Goal: Task Accomplishment & Management: Use online tool/utility

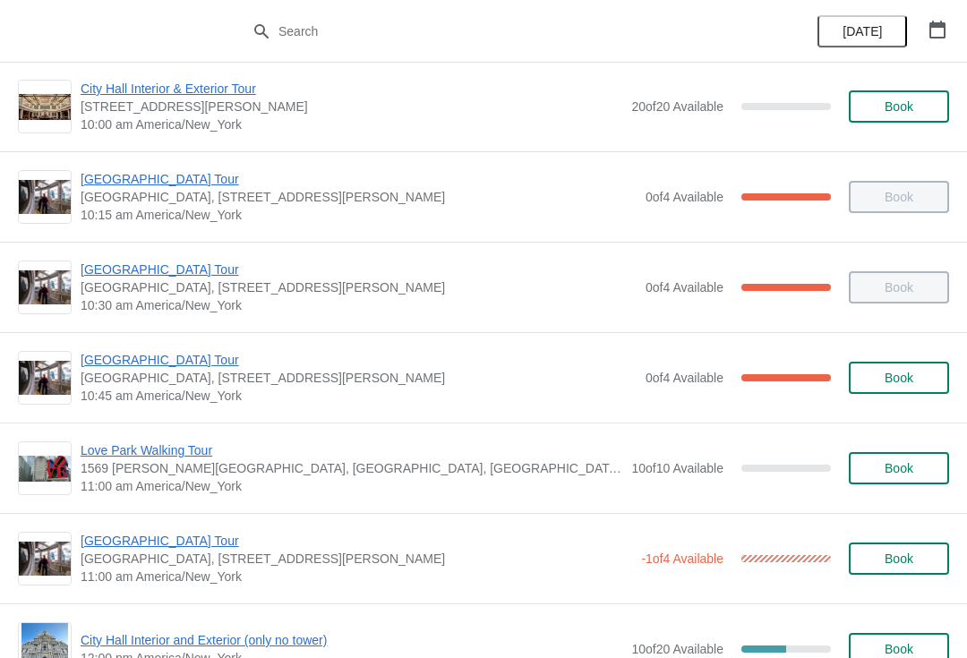
scroll to position [287, 0]
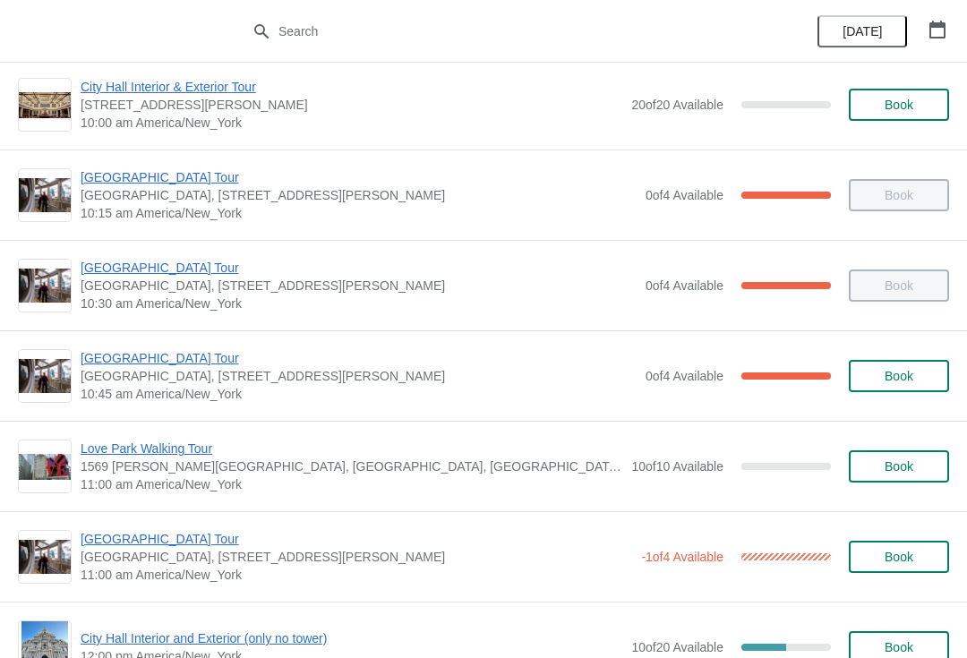
click at [459, 366] on span "[GEOGRAPHIC_DATA] Tour" at bounding box center [359, 358] width 556 height 18
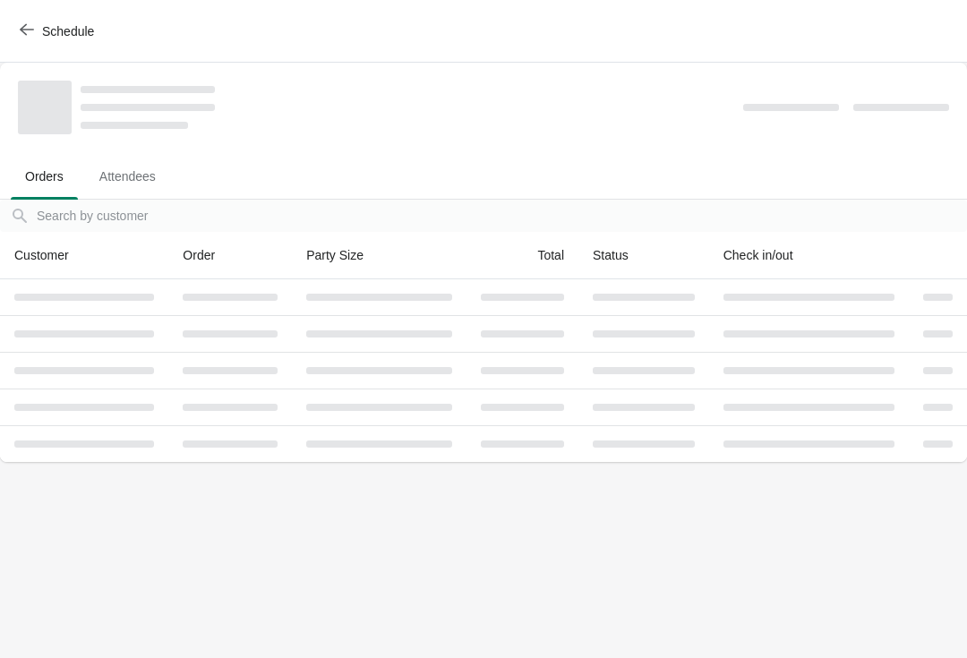
scroll to position [0, 0]
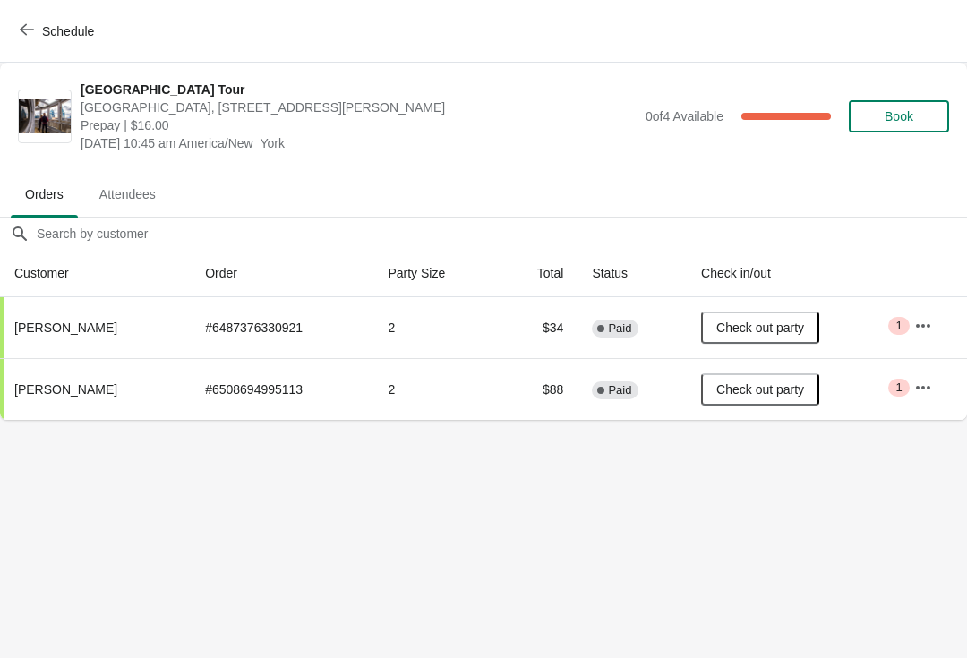
click at [17, 30] on button "Schedule" at bounding box center [58, 31] width 99 height 32
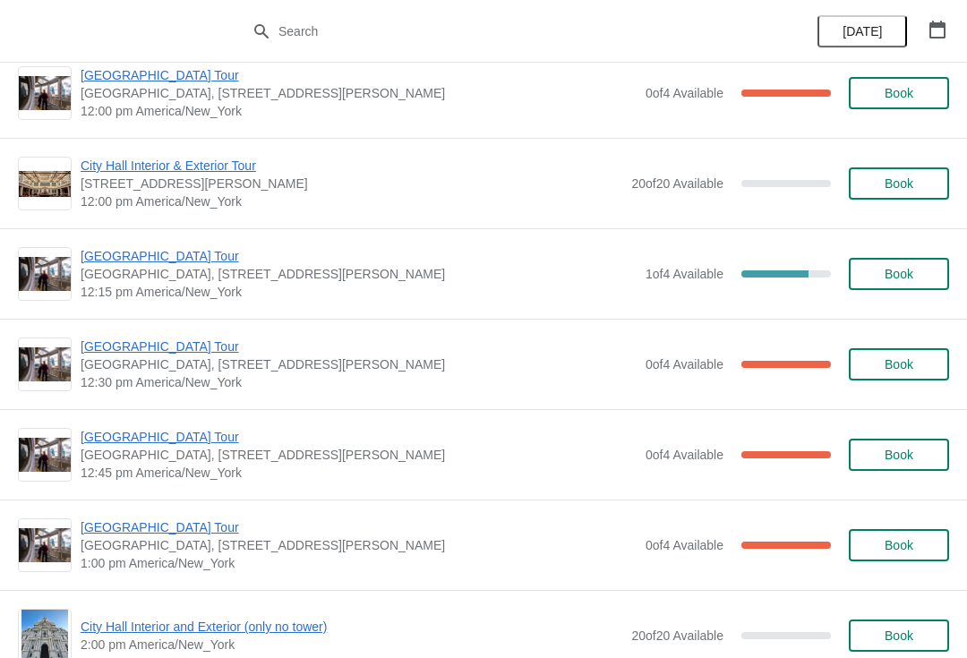
scroll to position [927, 0]
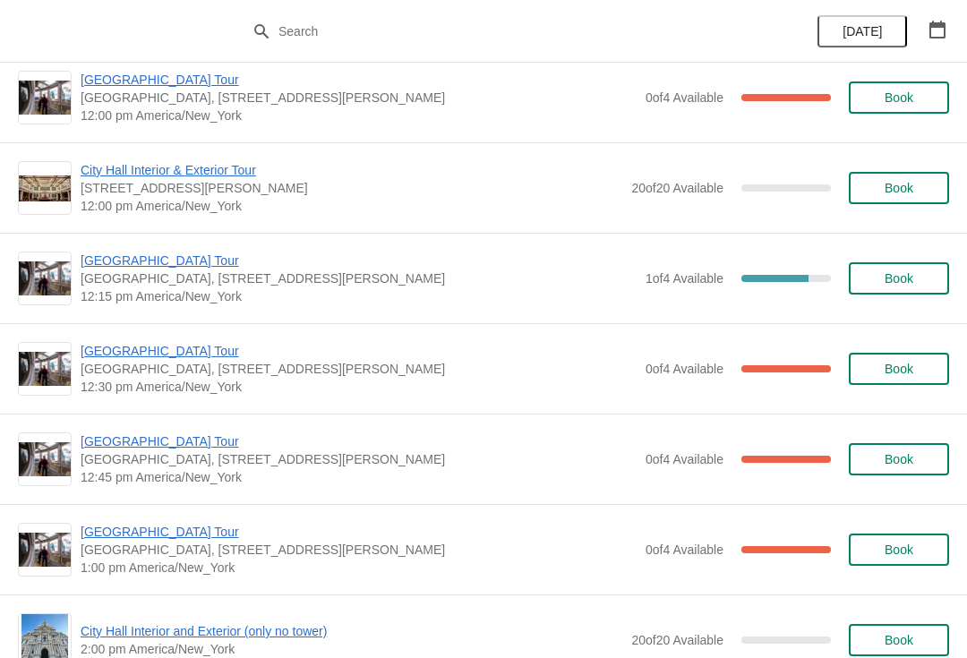
click at [893, 287] on button "Book" at bounding box center [899, 278] width 100 height 32
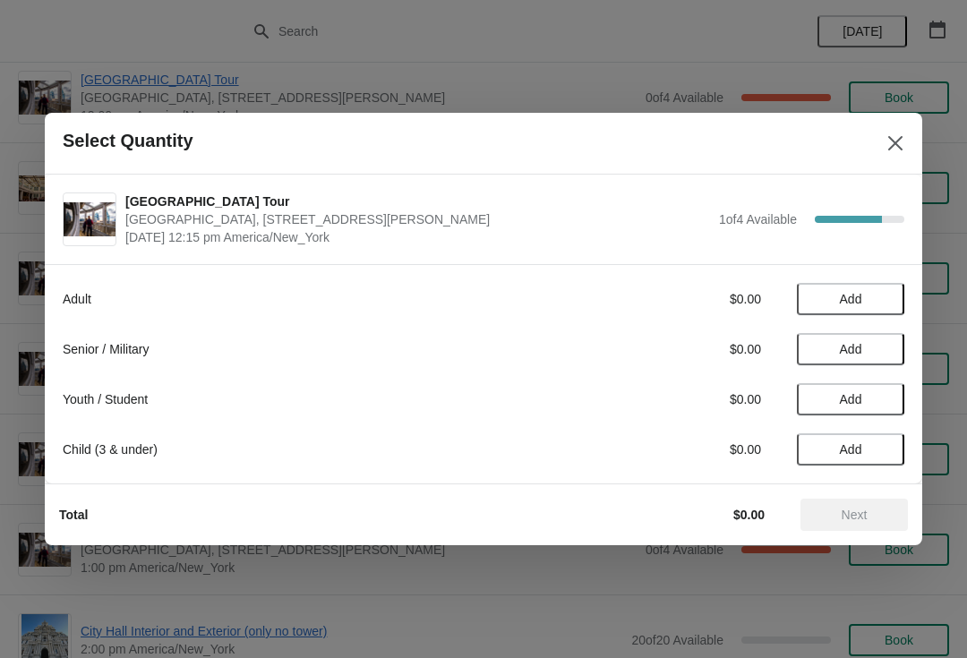
click at [864, 303] on span "Add" at bounding box center [850, 299] width 75 height 14
click at [856, 511] on span "Next" at bounding box center [855, 515] width 26 height 14
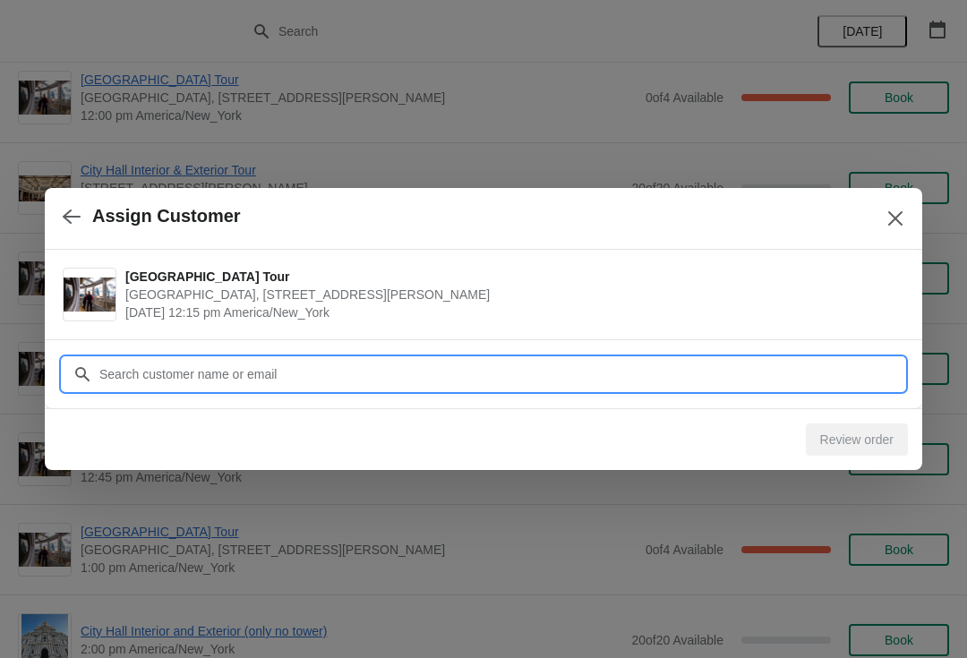
click at [750, 363] on input "Customer" at bounding box center [501, 374] width 806 height 32
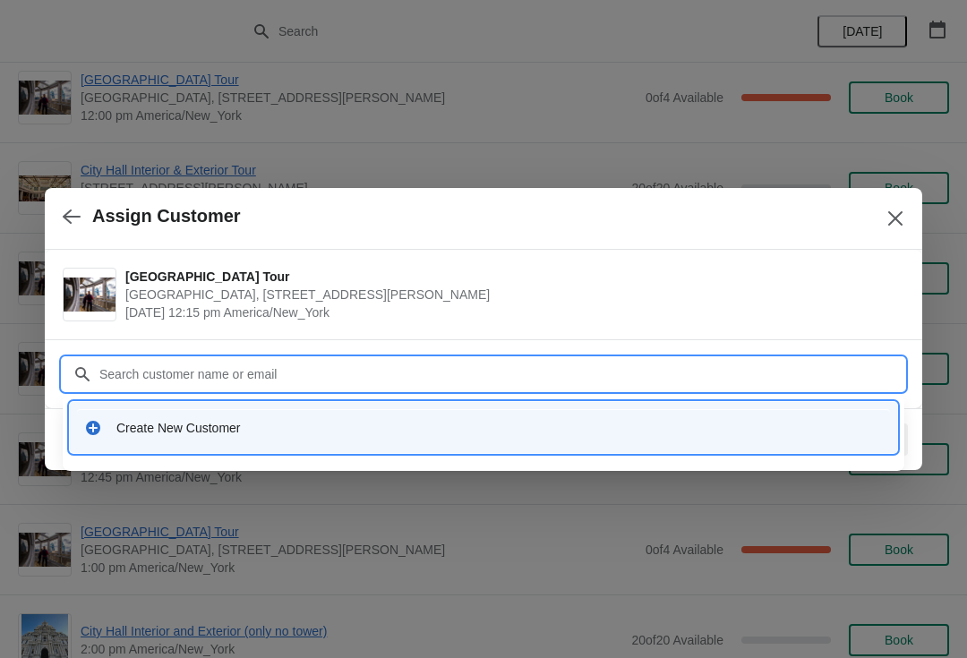
click at [329, 422] on div "Create New Customer" at bounding box center [499, 428] width 766 height 18
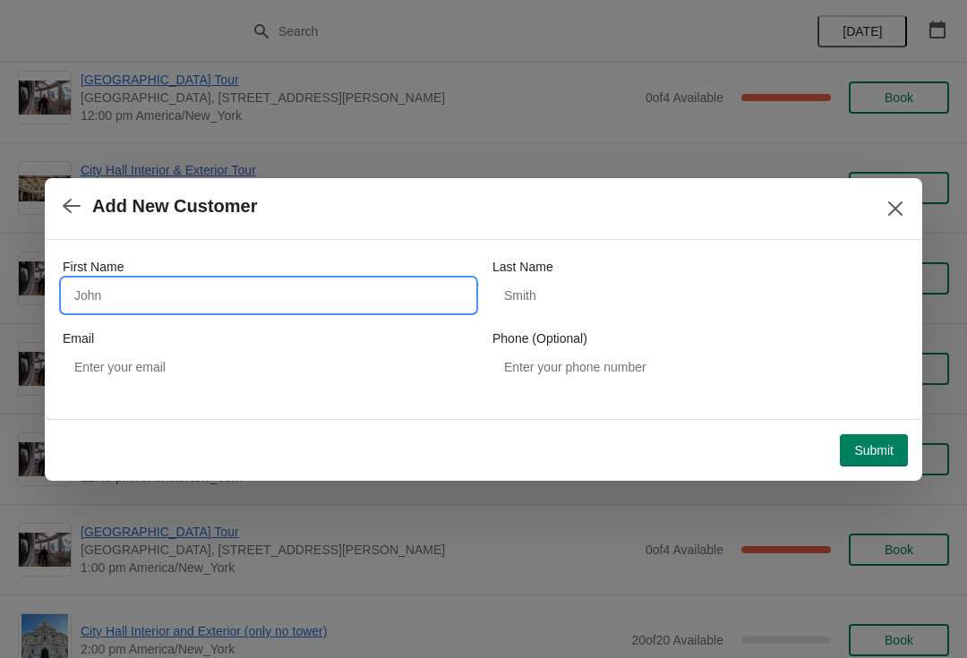
click at [307, 284] on input "First Name" at bounding box center [269, 295] width 412 height 32
type input "Ellodi"
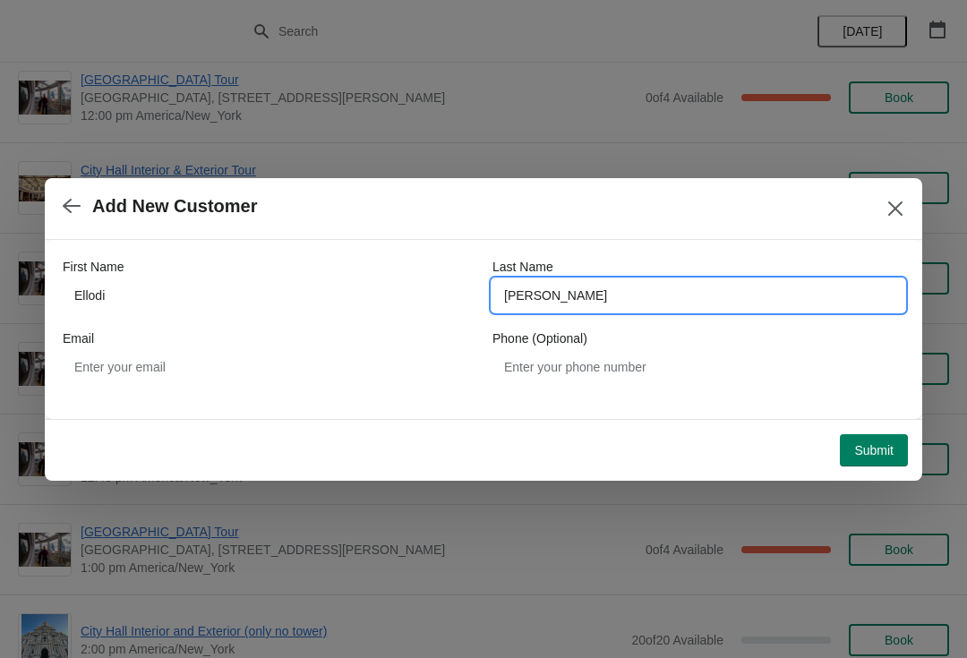
type input "Comeaux"
click at [868, 453] on span "Submit" at bounding box center [873, 450] width 39 height 14
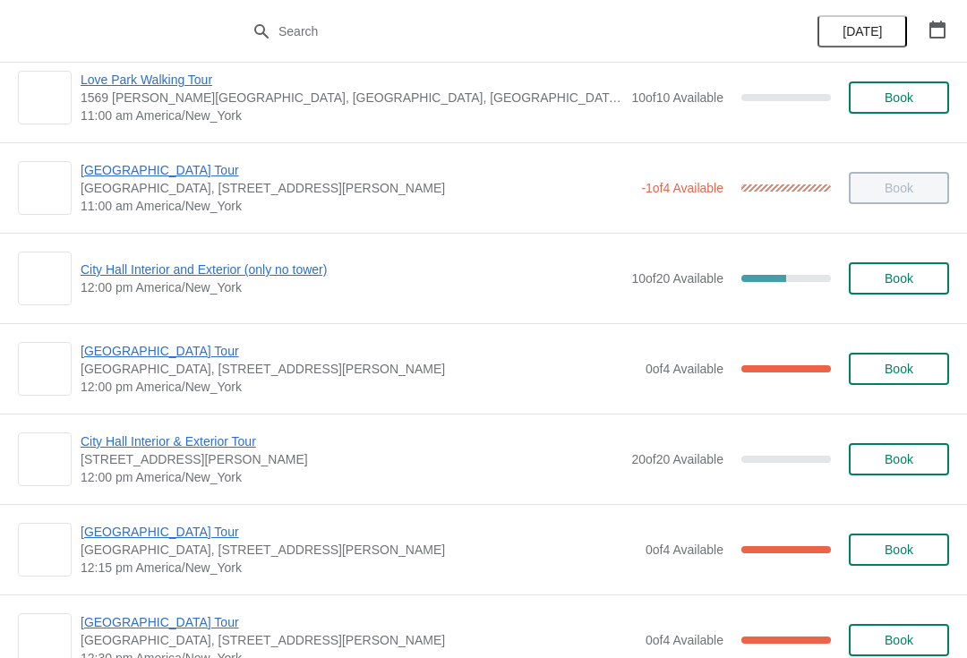
scroll to position [656, 0]
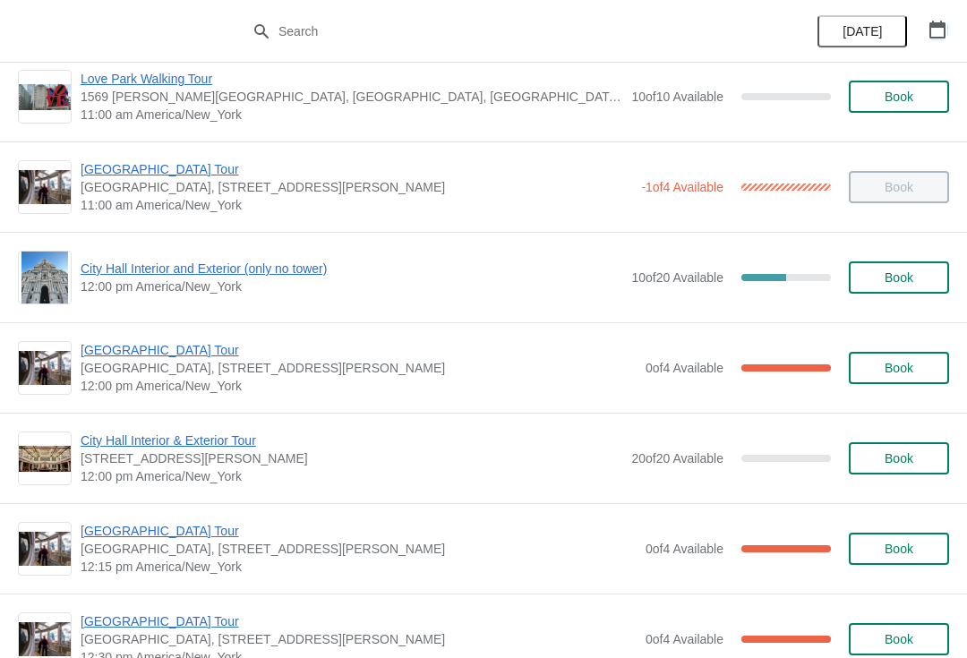
click at [932, 29] on icon "button" at bounding box center [937, 30] width 18 height 18
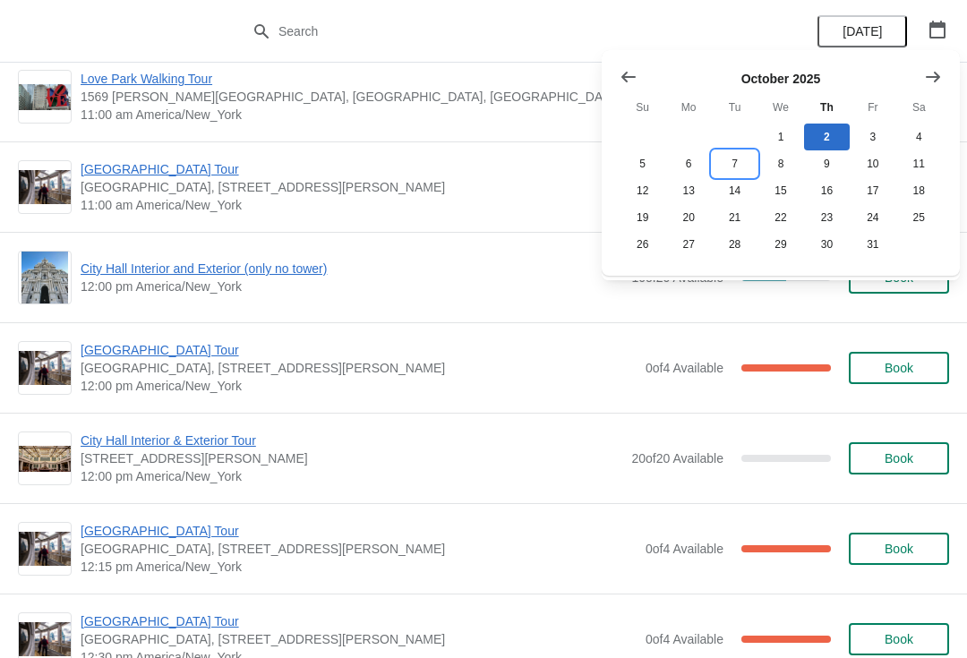
click at [739, 166] on button "7" at bounding box center [735, 163] width 46 height 27
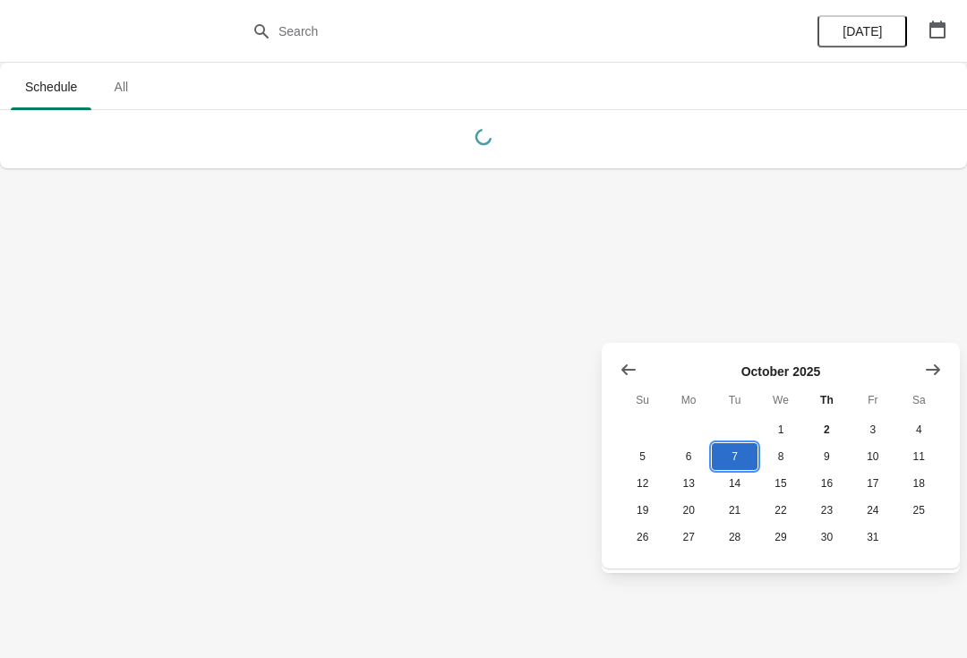
scroll to position [0, 0]
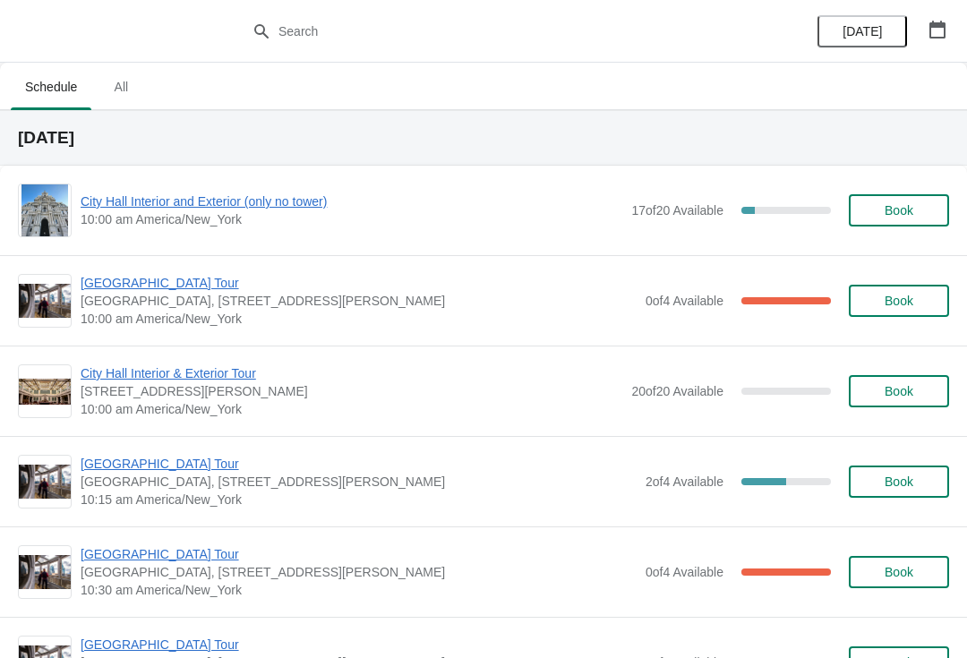
click at [186, 286] on span "[GEOGRAPHIC_DATA] Tour" at bounding box center [359, 283] width 556 height 18
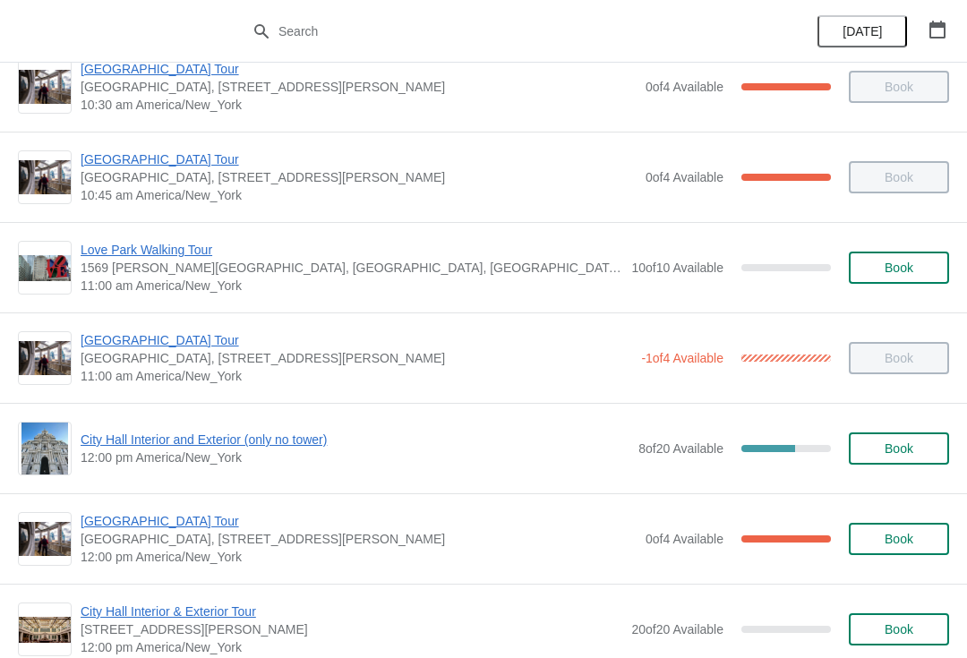
scroll to position [496, 0]
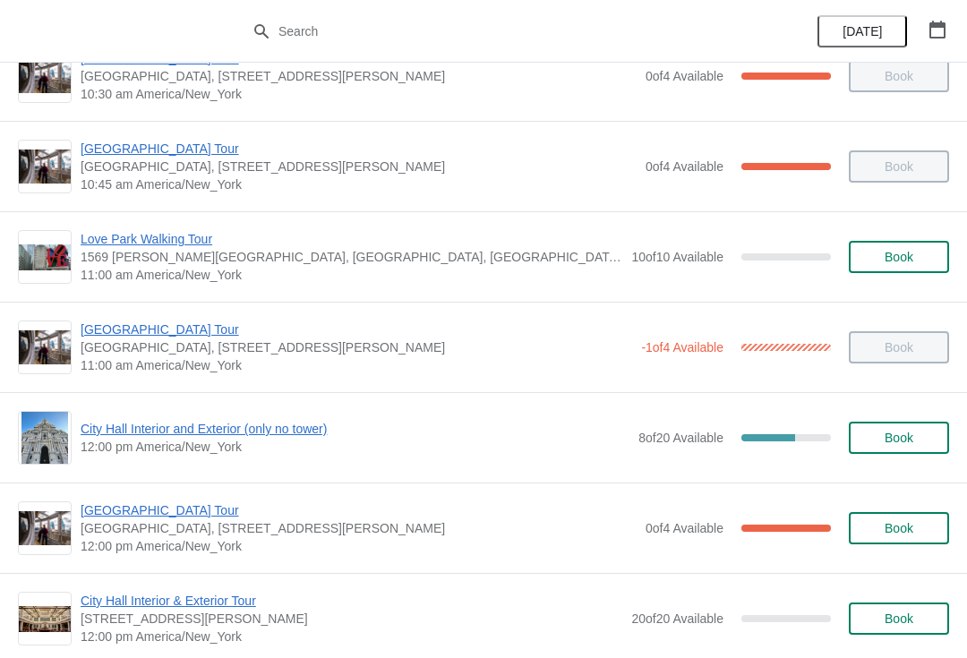
click at [267, 430] on span "City Hall Interior and Exterior (only no tower)" at bounding box center [355, 429] width 549 height 18
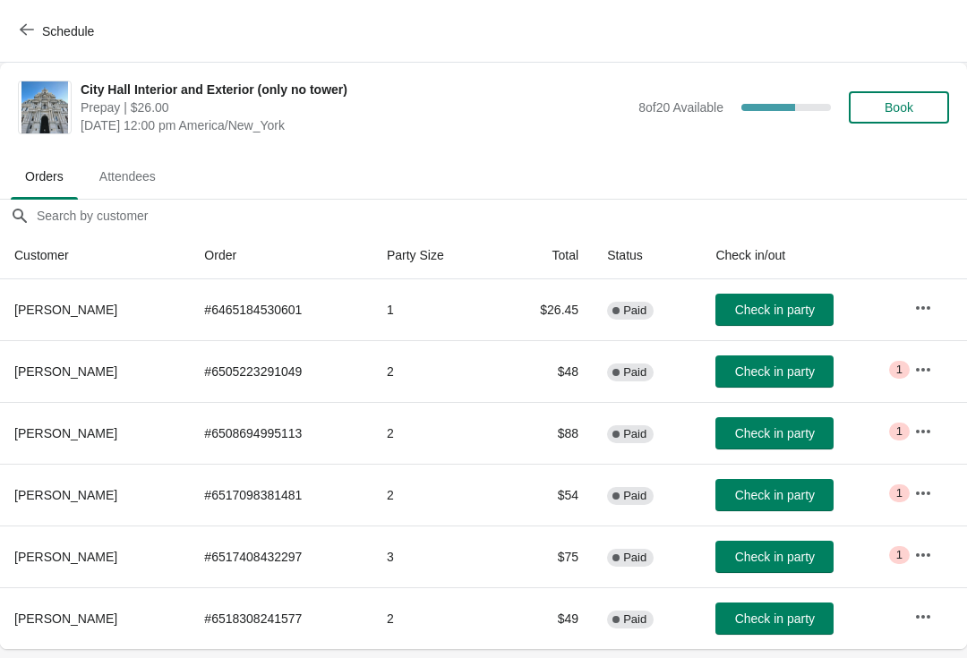
click at [776, 551] on span "Check in party" at bounding box center [775, 557] width 80 height 14
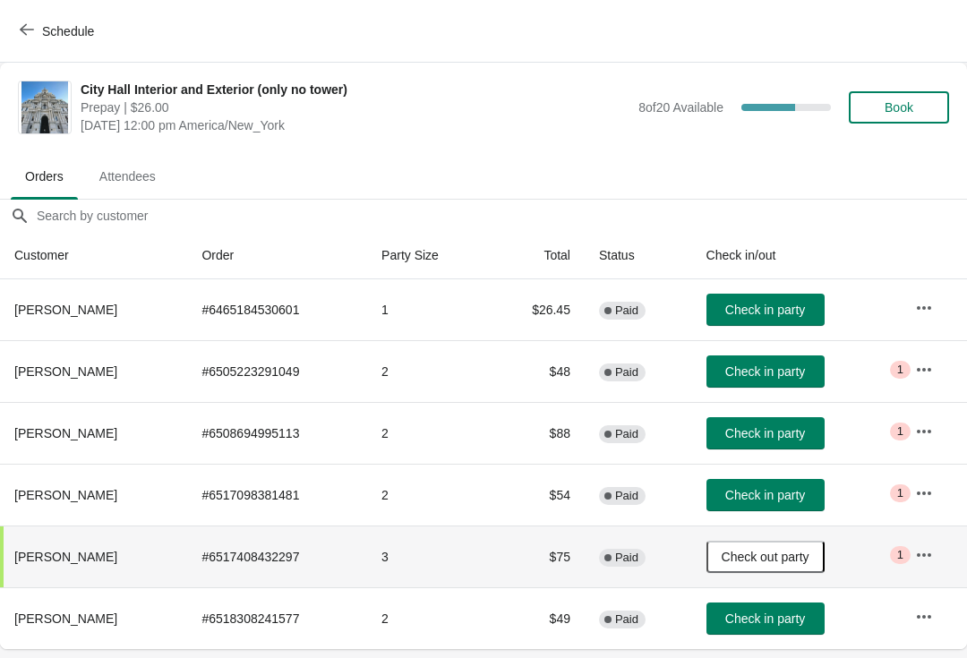
click at [33, 22] on icon "button" at bounding box center [27, 29] width 14 height 14
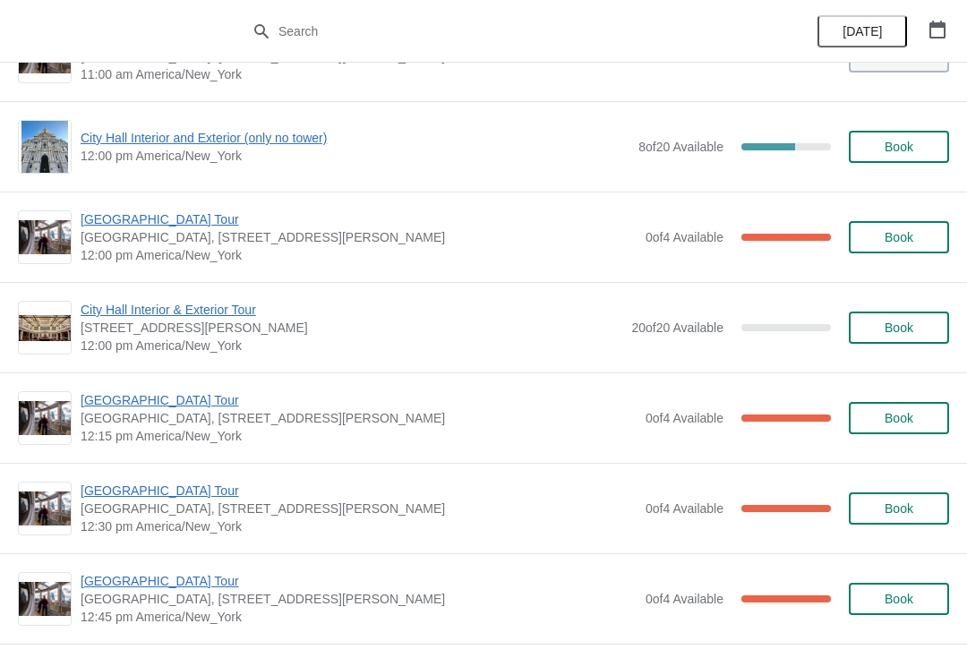
scroll to position [791, 0]
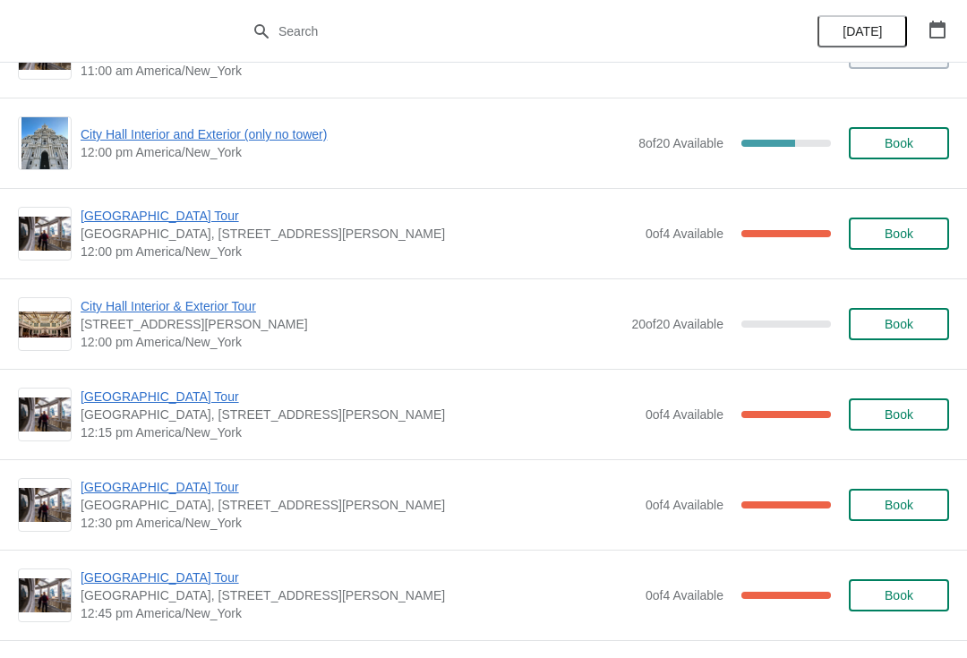
click at [192, 217] on span "[GEOGRAPHIC_DATA] Tour" at bounding box center [359, 216] width 556 height 18
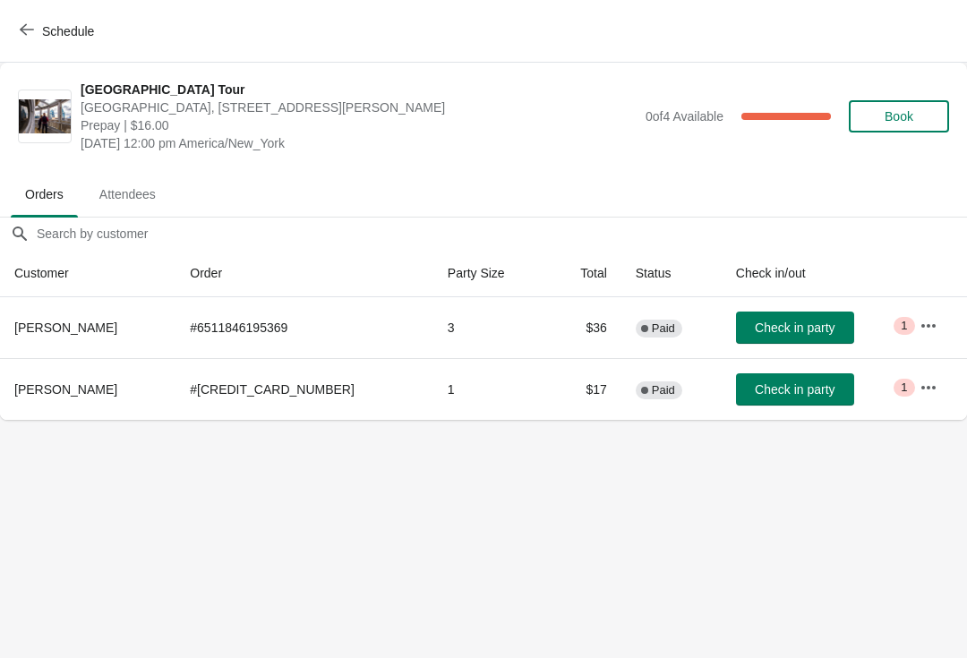
click at [17, 42] on button "Schedule" at bounding box center [58, 31] width 99 height 32
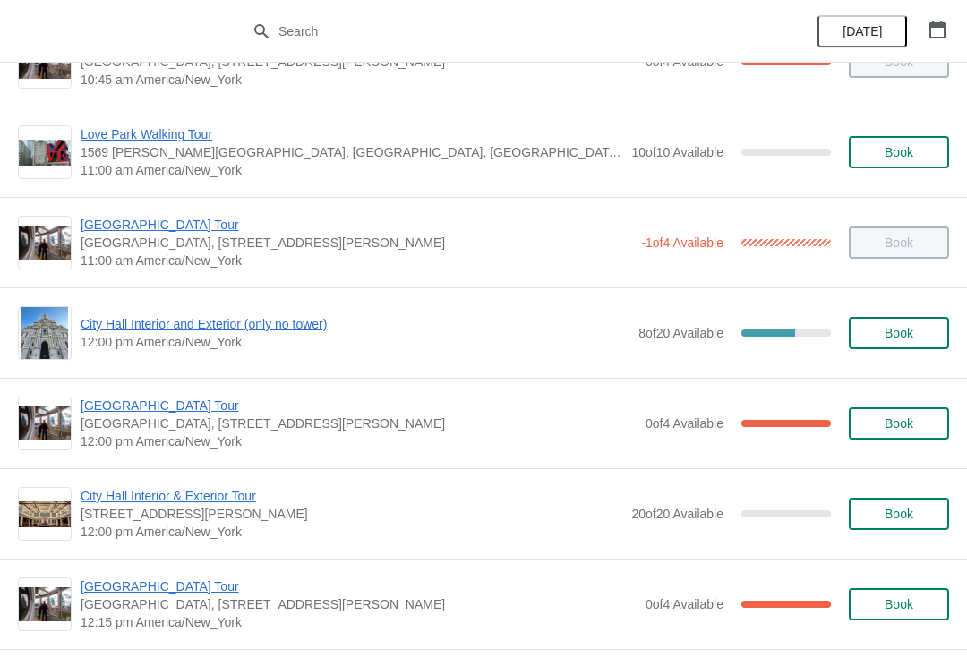
scroll to position [625, 0]
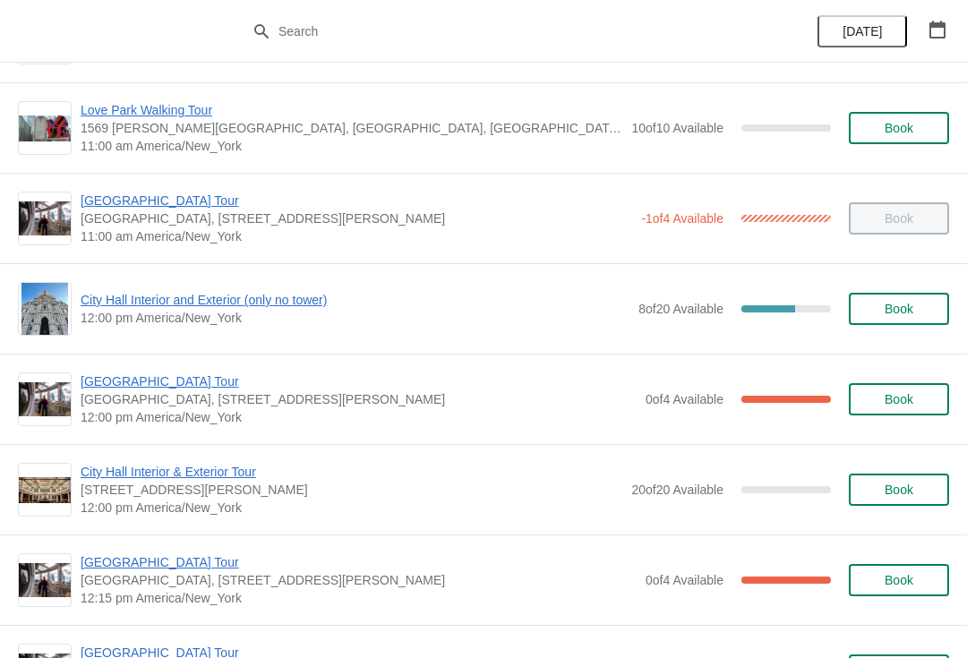
click at [175, 365] on div "[GEOGRAPHIC_DATA] [GEOGRAPHIC_DATA], [STREET_ADDRESS][PERSON_NAME] 12:00 pm [GE…" at bounding box center [483, 399] width 967 height 90
click at [172, 381] on span "[GEOGRAPHIC_DATA] Tour" at bounding box center [359, 381] width 556 height 18
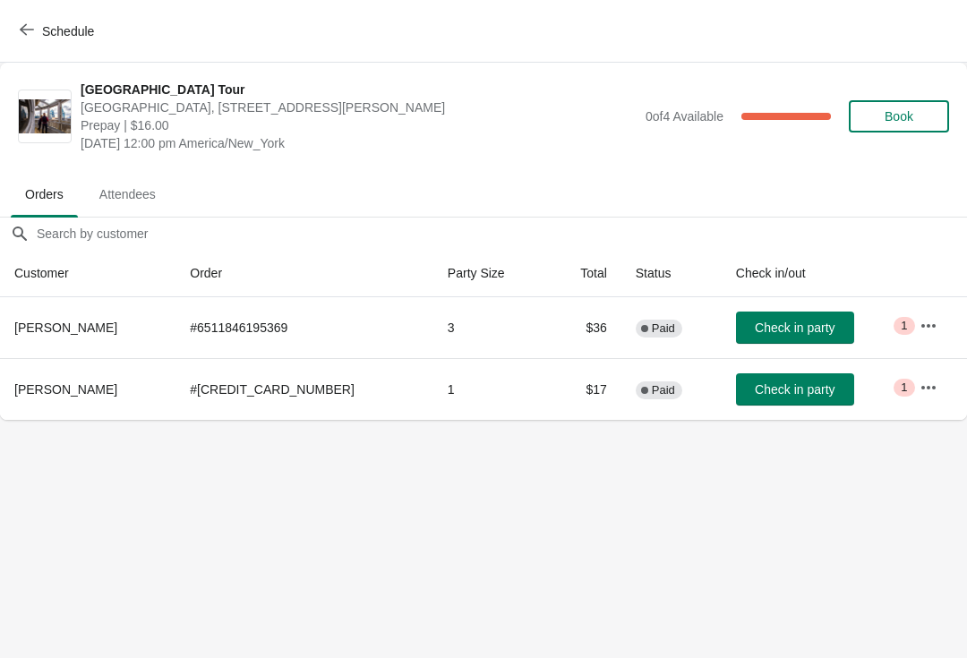
click at [767, 341] on button "Check in party" at bounding box center [795, 328] width 118 height 32
